Goal: Find specific page/section

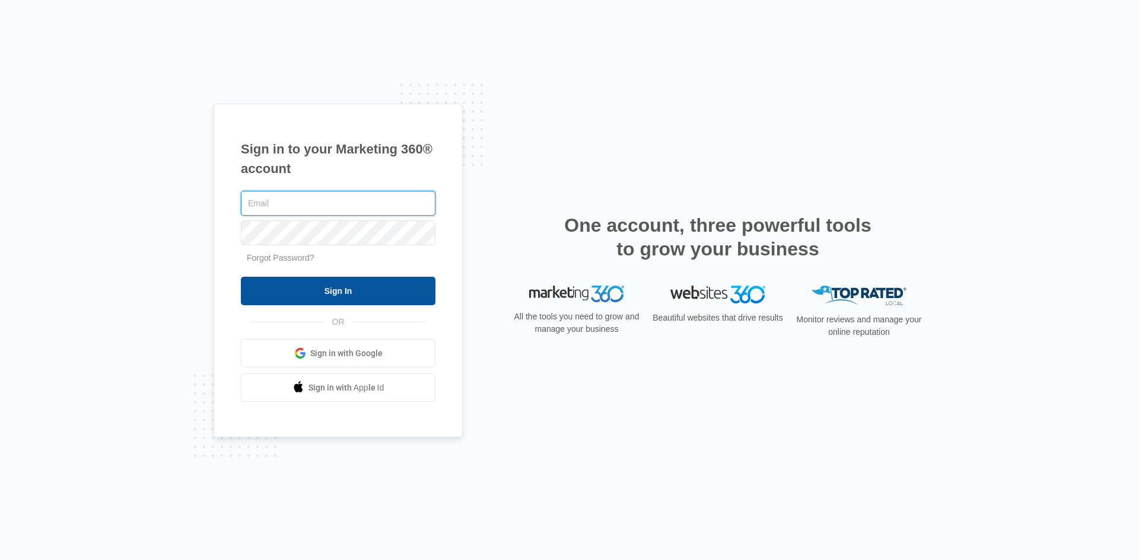
type input "[EMAIL_ADDRESS][DOMAIN_NAME]"
click at [391, 281] on input "Sign In" at bounding box center [338, 291] width 194 height 28
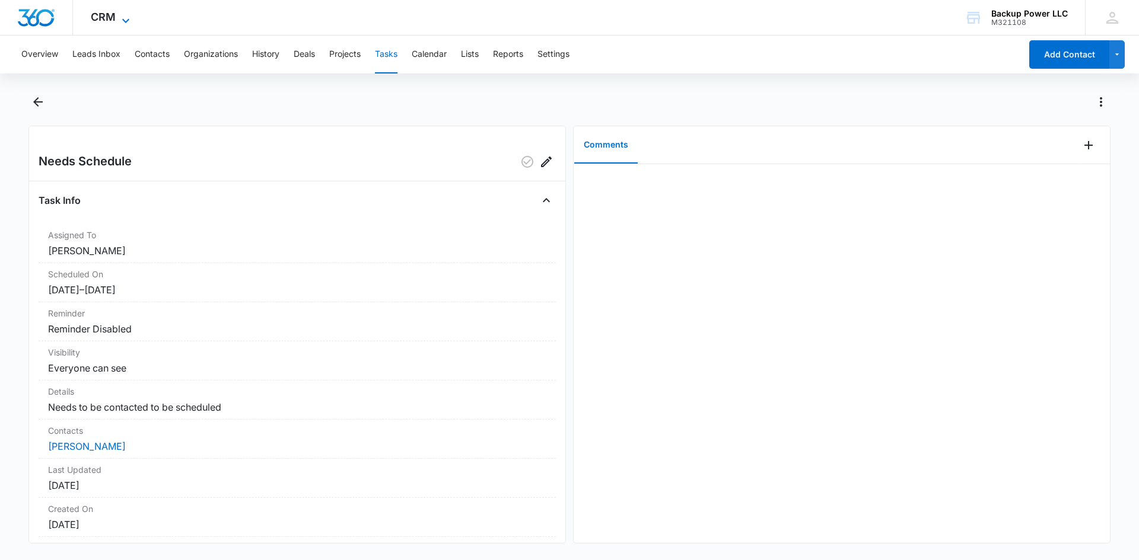
click at [124, 14] on icon at bounding box center [126, 21] width 14 height 14
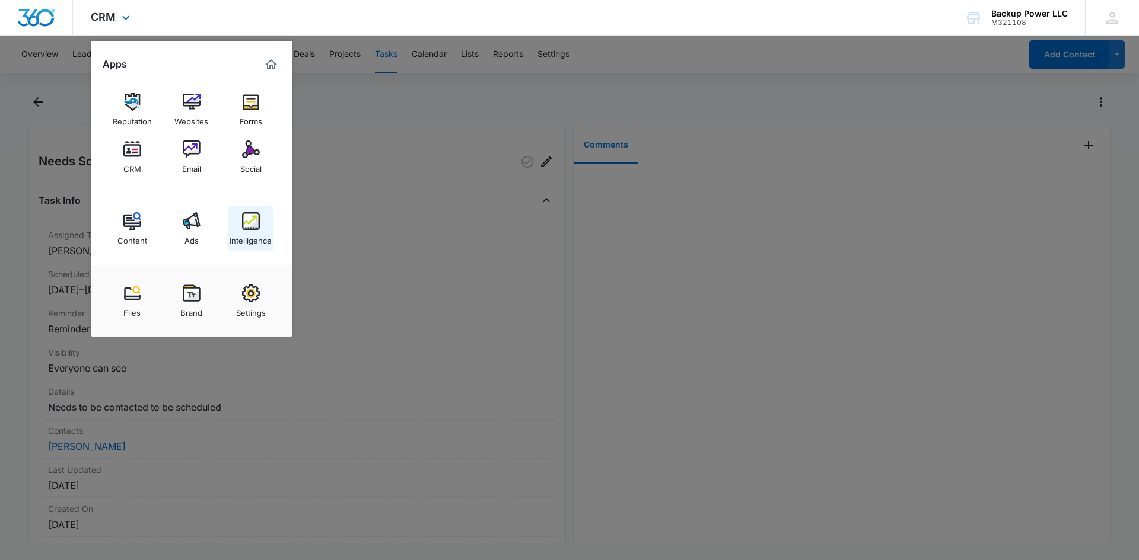
click at [243, 217] on img at bounding box center [251, 221] width 18 height 18
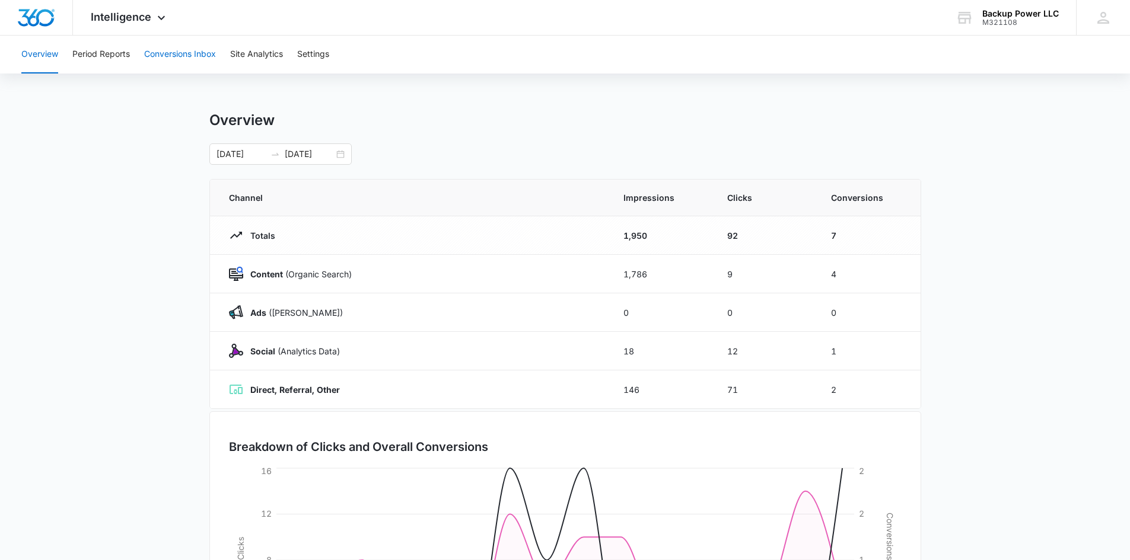
click at [191, 44] on button "Conversions Inbox" at bounding box center [180, 55] width 72 height 38
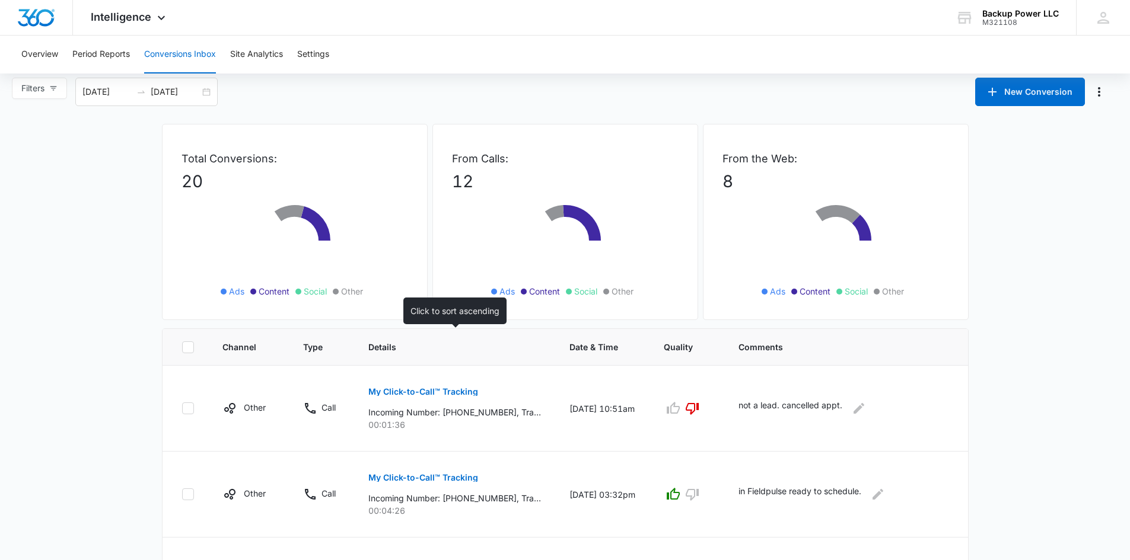
scroll to position [119, 0]
